Goal: Task Accomplishment & Management: Use online tool/utility

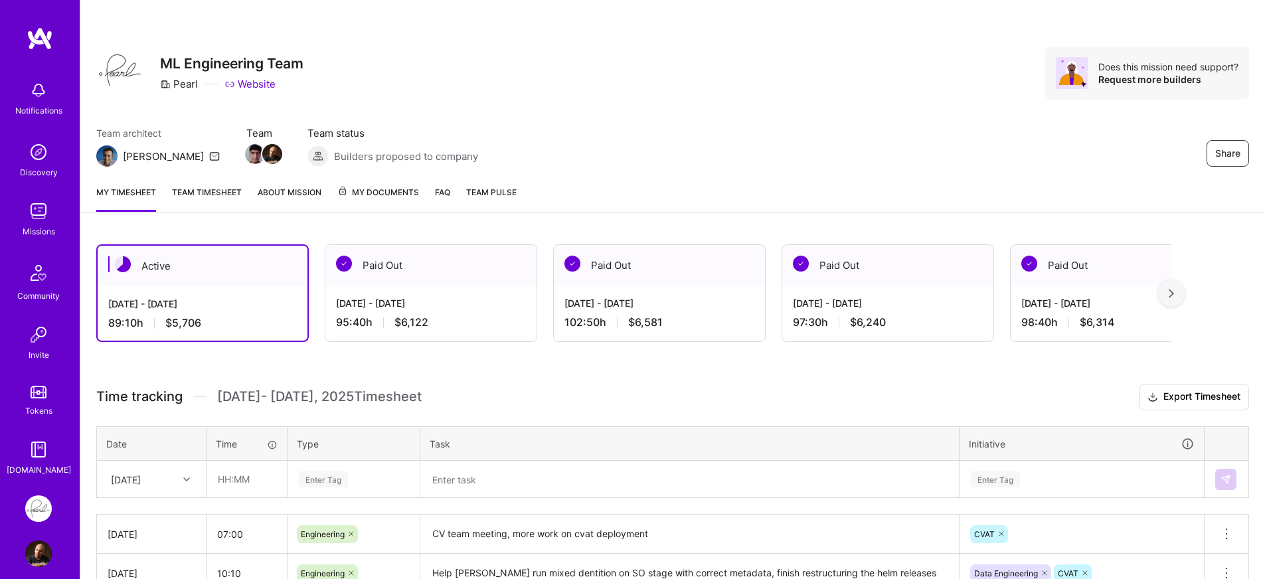
scroll to position [137, 0]
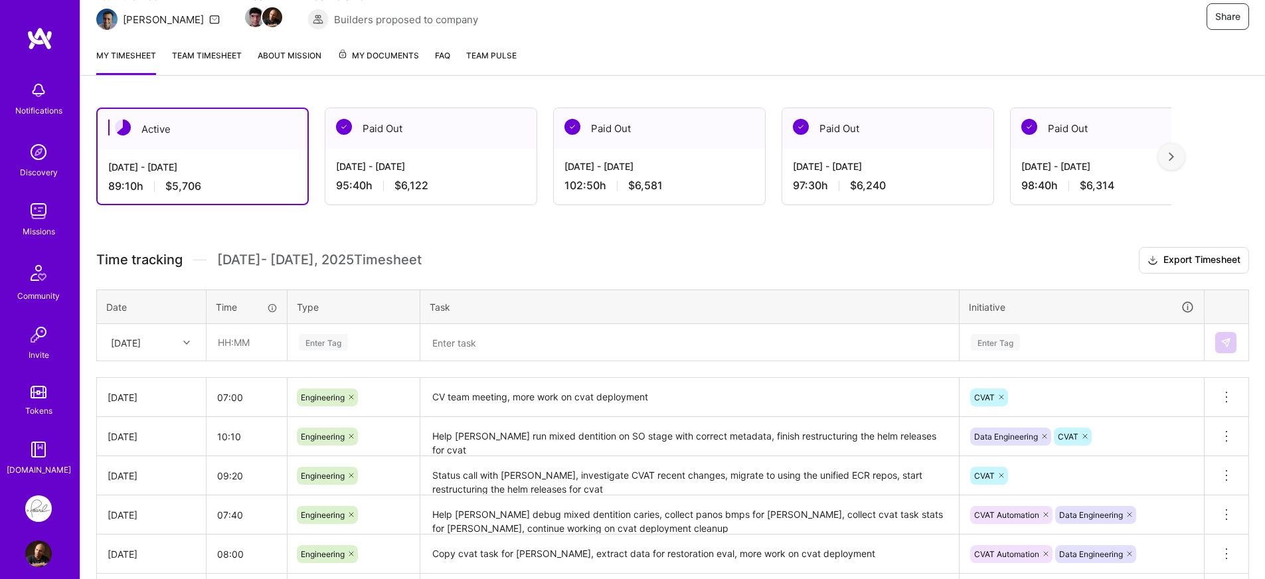
click at [472, 244] on div "Active [DATE] - [DATE] 89:10 h $5,706 Paid Out [DATE] - [DATE] 95:40 h $6,122 P…" at bounding box center [672, 481] width 1185 height 779
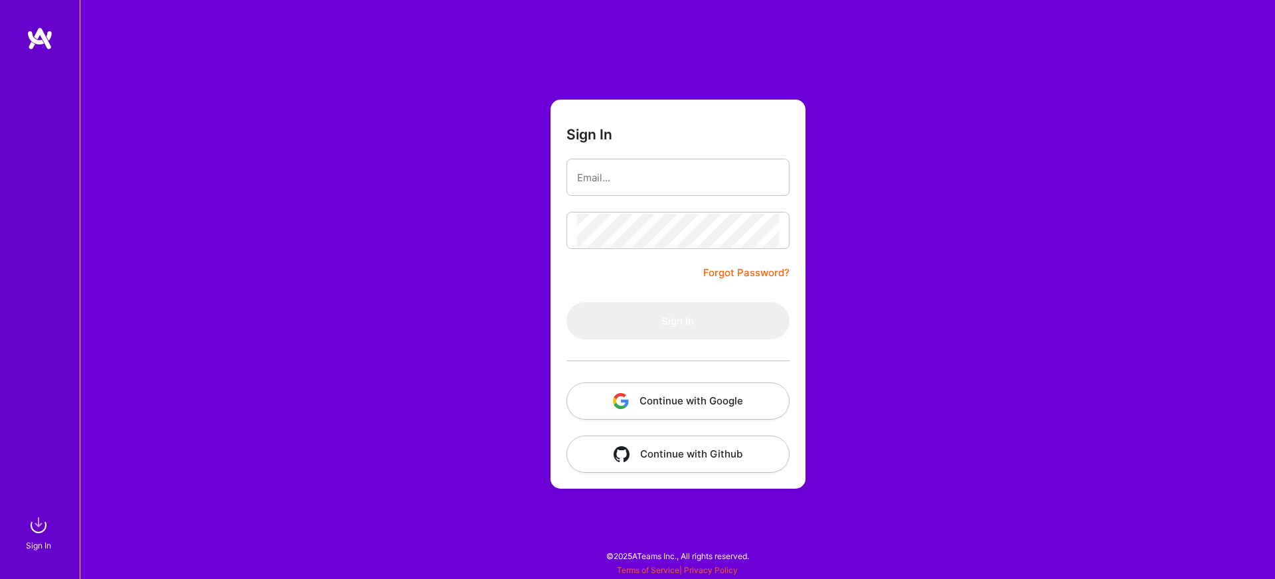
click at [624, 412] on button "Continue with Google" at bounding box center [678, 401] width 223 height 37
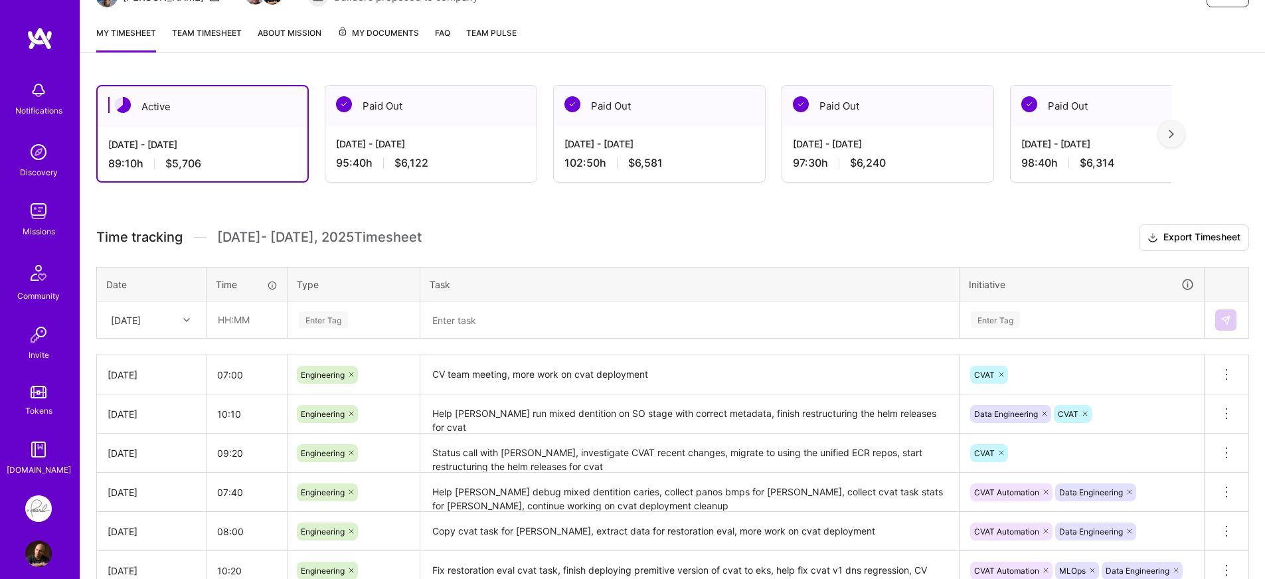
scroll to position [239, 0]
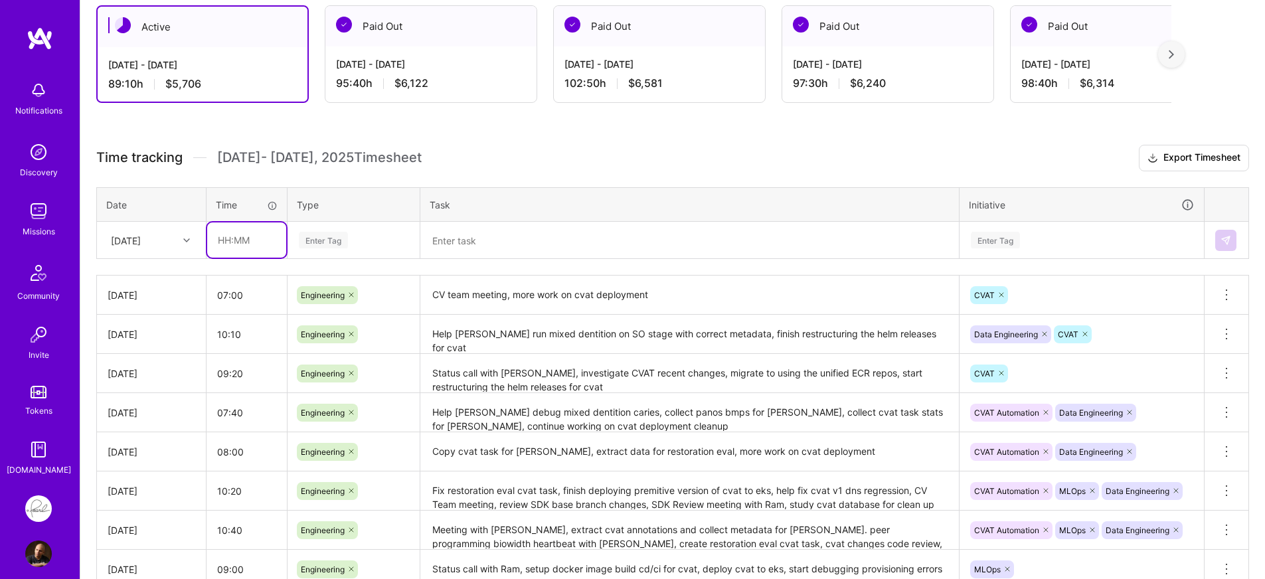
click at [244, 247] on input "text" at bounding box center [246, 240] width 79 height 35
type input "04:00"
click at [433, 143] on div "Active [DATE] - [DATE] 89:10 h $5,706 Paid Out [DATE] - [DATE] 95:40 h $6,122 P…" at bounding box center [672, 378] width 1185 height 779
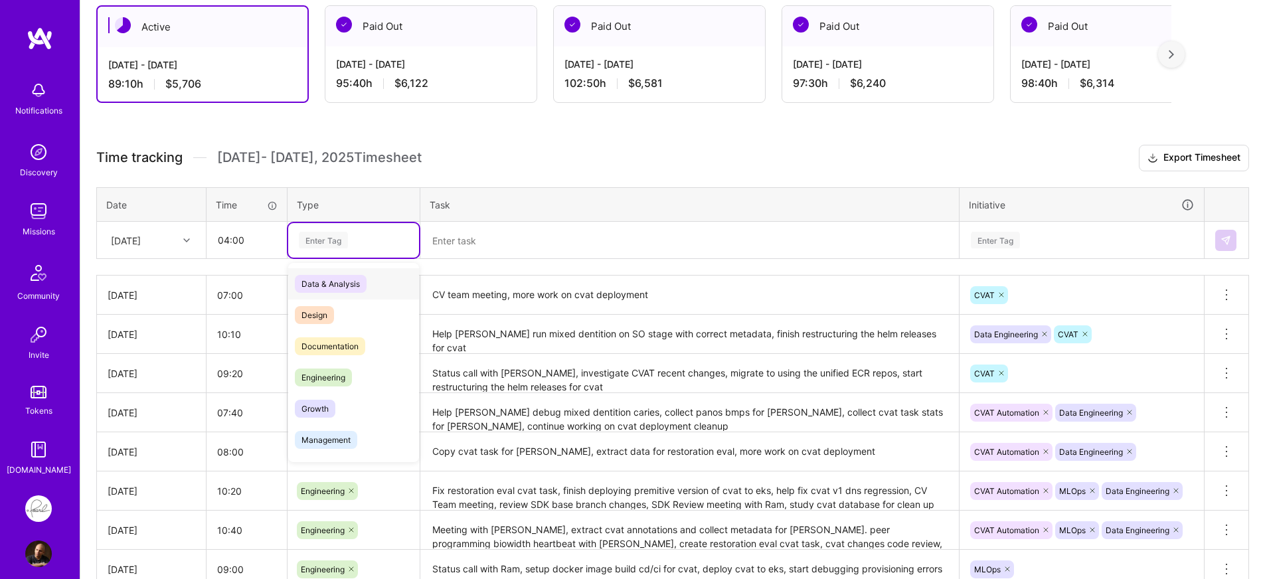
click at [373, 230] on div "Enter Tag" at bounding box center [353, 240] width 131 height 35
click at [334, 373] on span "Engineering" at bounding box center [323, 378] width 57 height 18
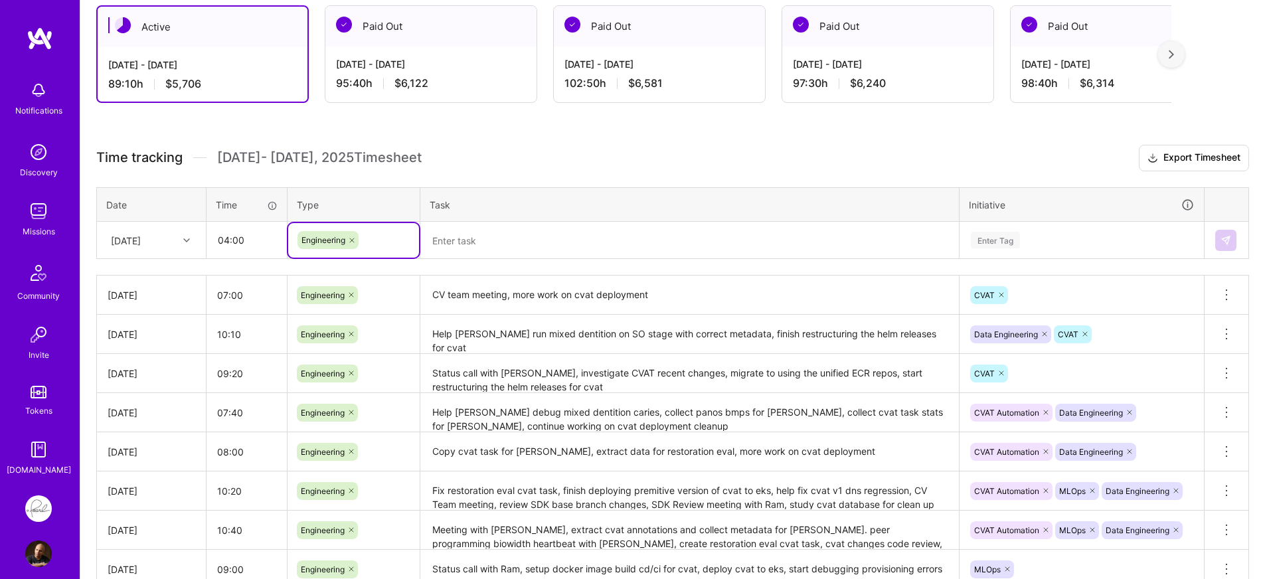
click at [1111, 255] on div "Enter Tag" at bounding box center [1081, 240] width 243 height 35
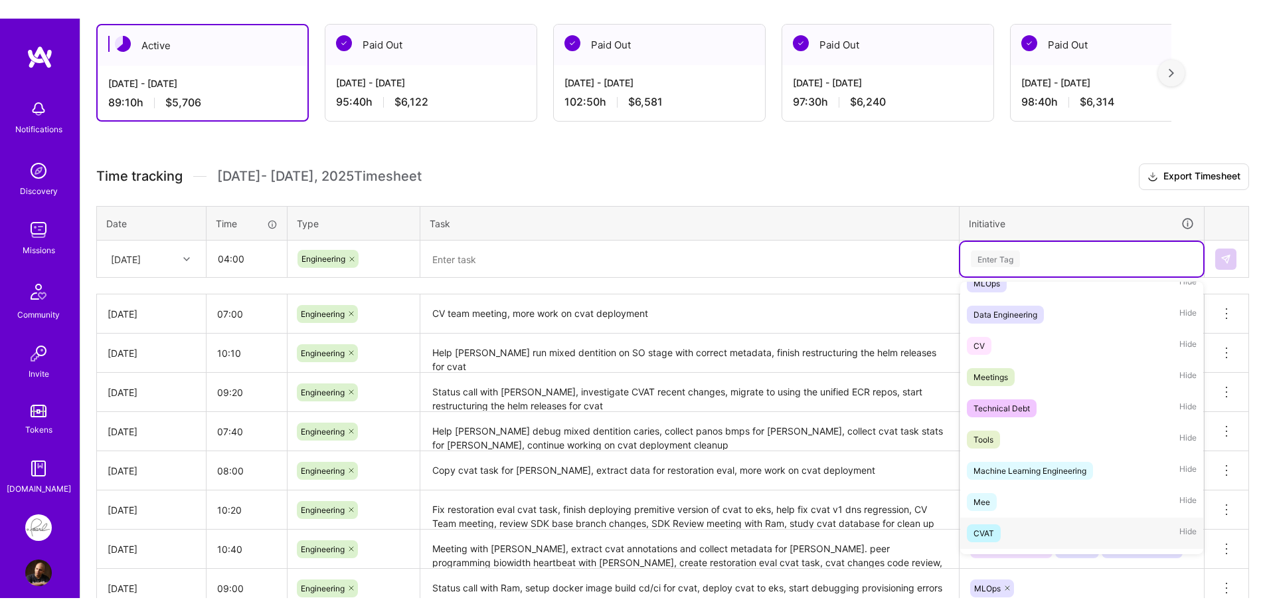
scroll to position [351, 0]
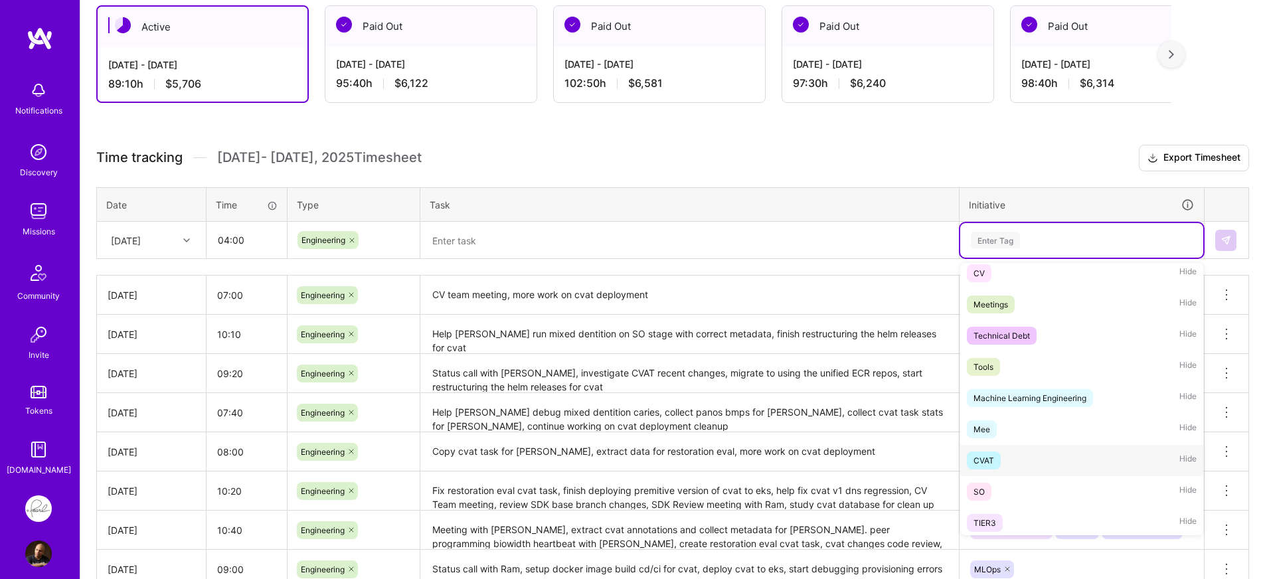
click at [984, 466] on div "CVAT" at bounding box center [984, 461] width 21 height 14
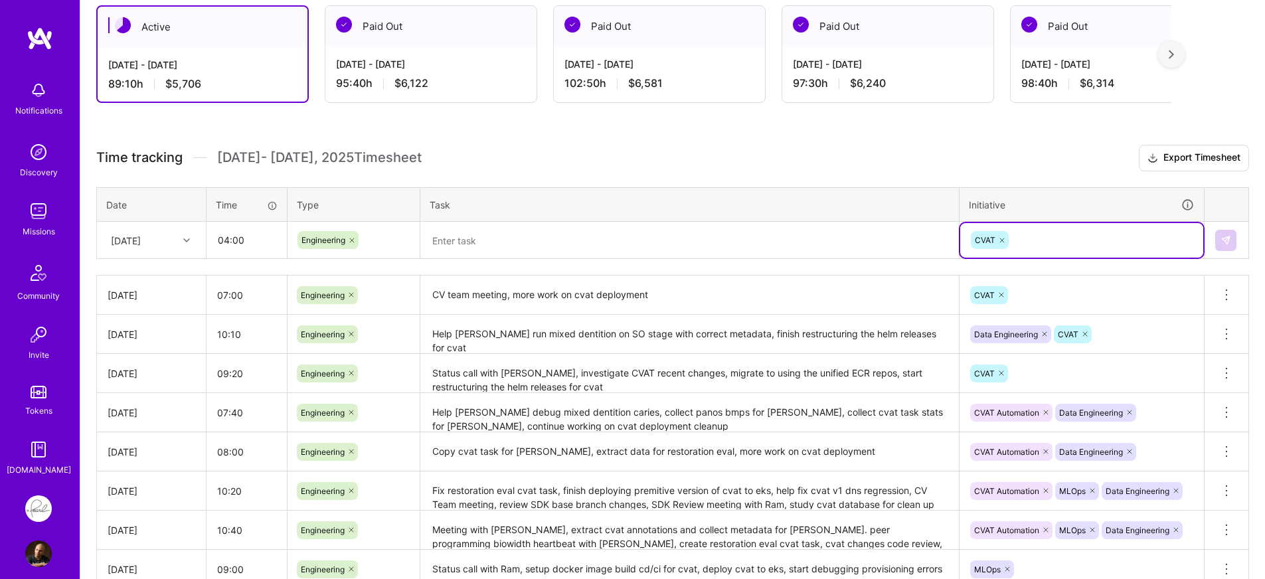
click at [707, 251] on textarea at bounding box center [690, 240] width 536 height 35
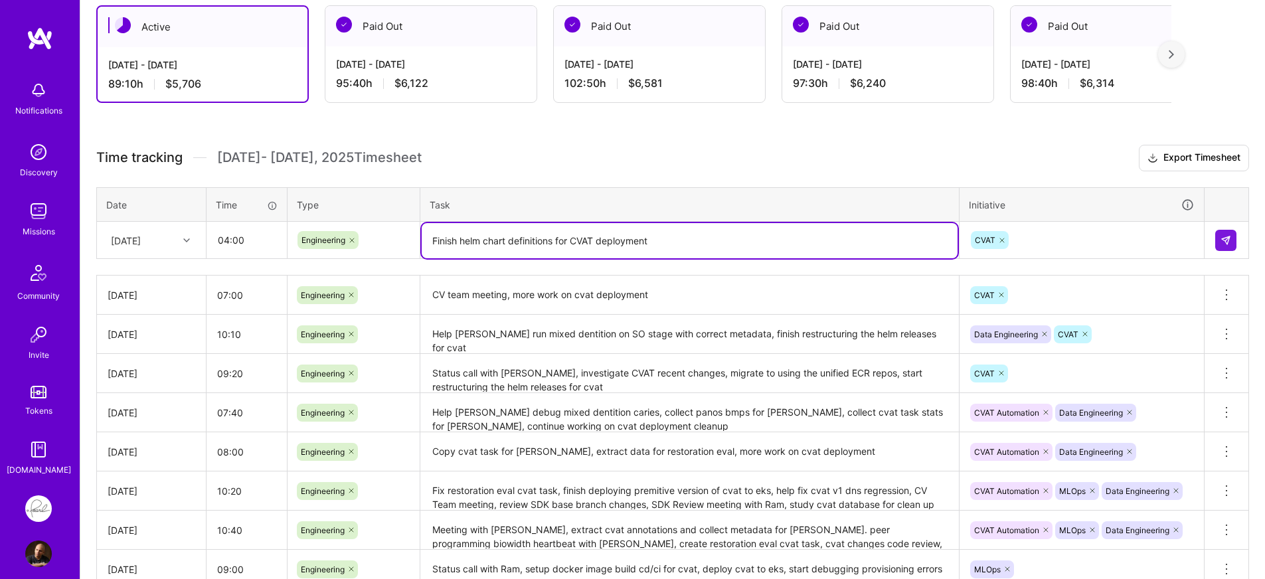
type textarea "Finish helm chart definitions for CVAT deployment"
click at [747, 138] on div "Active [DATE] - [DATE] 89:10 h $5,706 Paid Out [DATE] - [DATE] 95:40 h $6,122 P…" at bounding box center [672, 378] width 1185 height 779
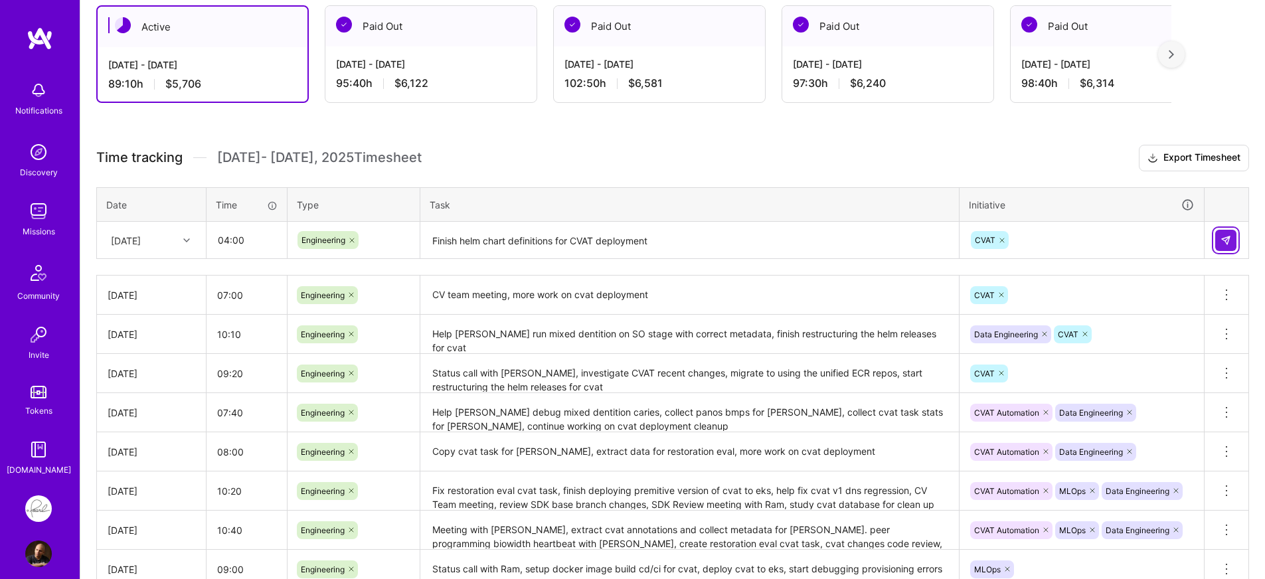
click at [1224, 243] on img at bounding box center [1226, 240] width 11 height 11
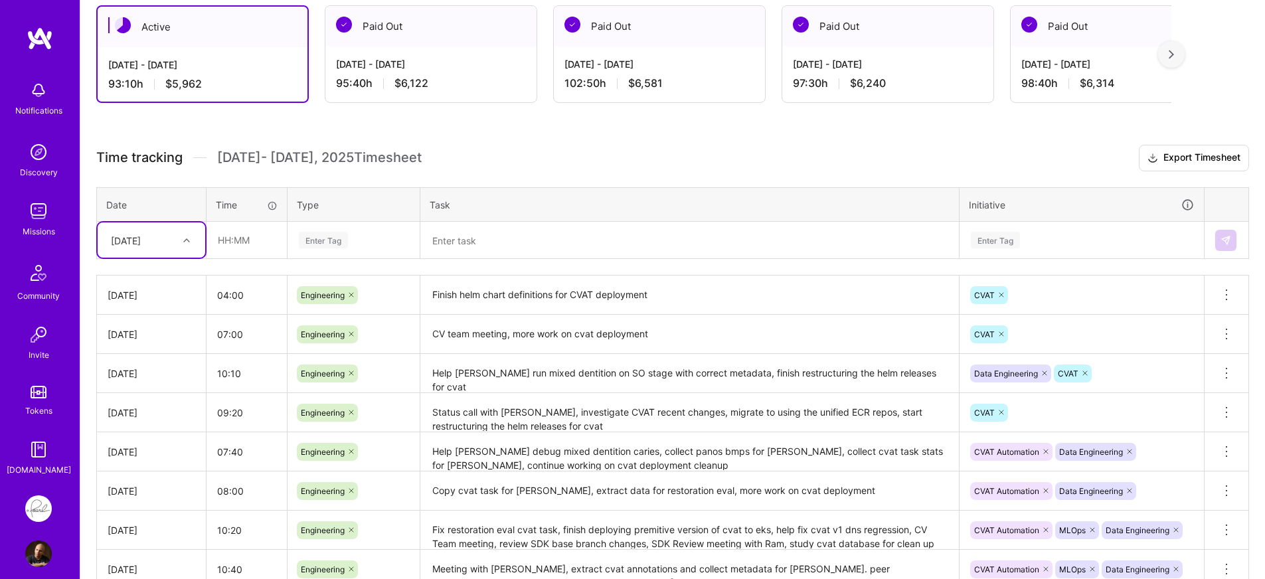
click at [616, 122] on div "Active Aug 16 - Aug 31, 2025 93:10 h $5,962 Paid Out Aug 1 - Aug 15, 2025 95:40…" at bounding box center [672, 398] width 1185 height 818
